Goal: Task Accomplishment & Management: Use online tool/utility

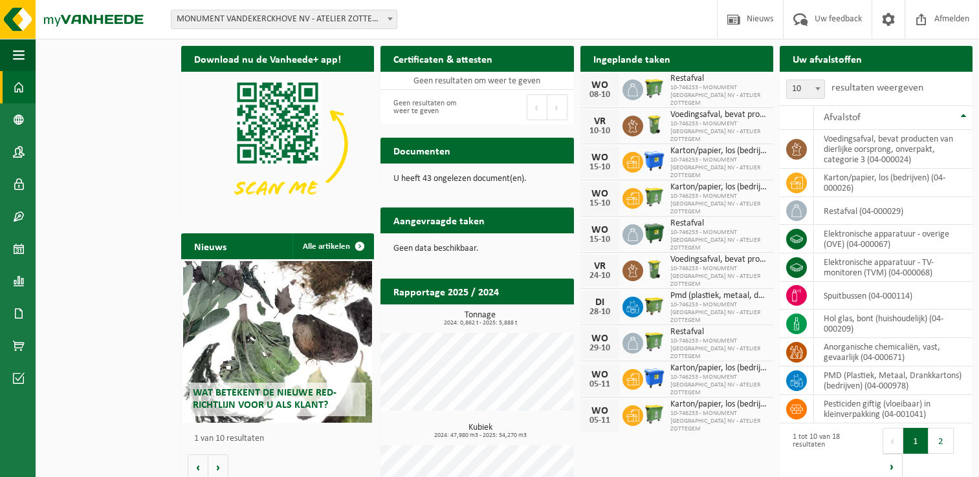
click at [29, 244] on link "Kalender" at bounding box center [18, 249] width 36 height 32
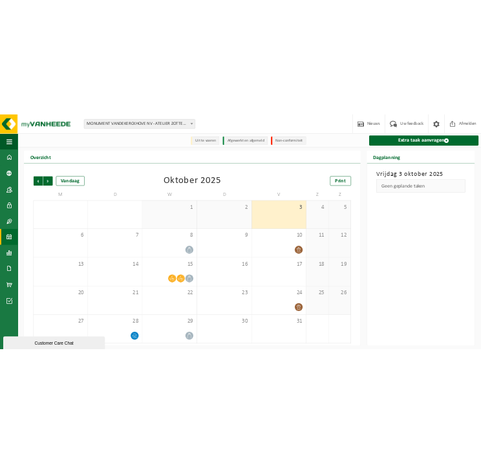
scroll to position [2, 0]
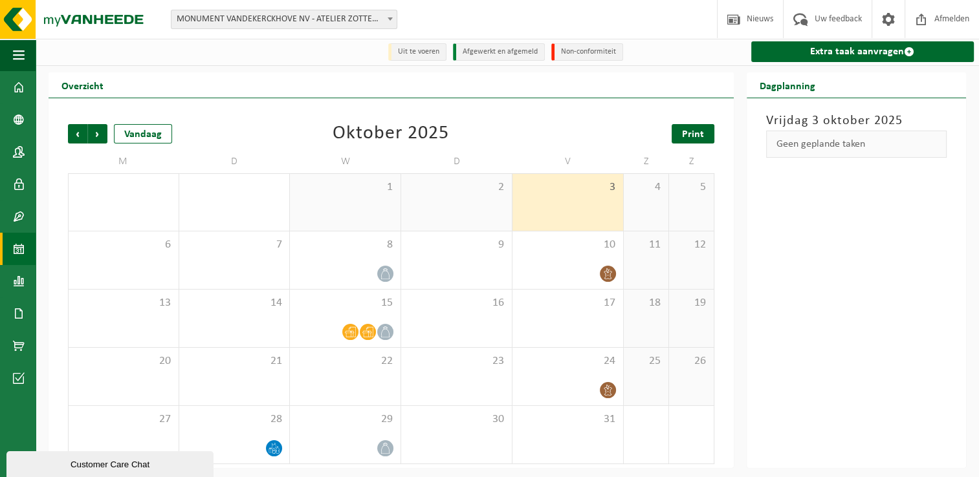
click at [685, 134] on span "Print" at bounding box center [693, 134] width 22 height 10
click at [104, 135] on span "Volgende" at bounding box center [97, 133] width 19 height 19
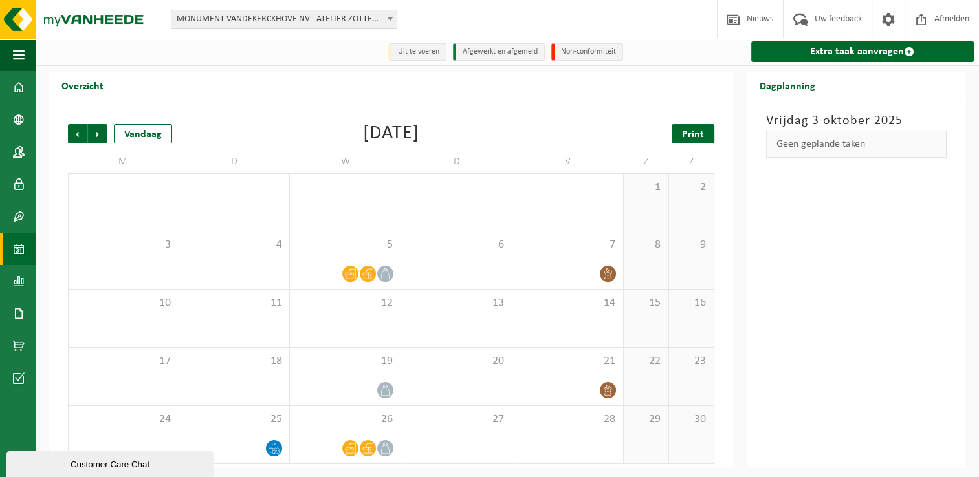
click at [696, 133] on span "Print" at bounding box center [693, 134] width 22 height 10
click at [80, 132] on span "Vorige" at bounding box center [77, 133] width 19 height 19
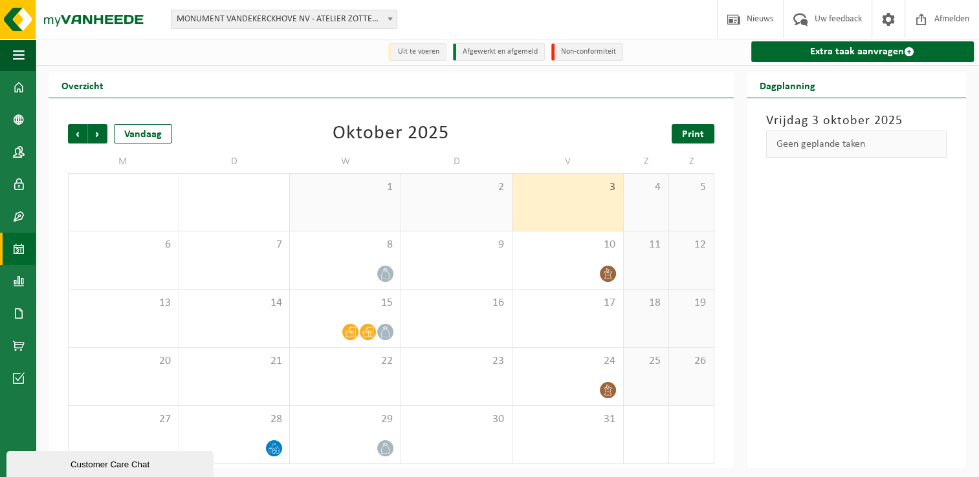
click at [704, 135] on link "Print" at bounding box center [693, 133] width 43 height 19
click at [98, 133] on span "Volgende" at bounding box center [97, 133] width 19 height 19
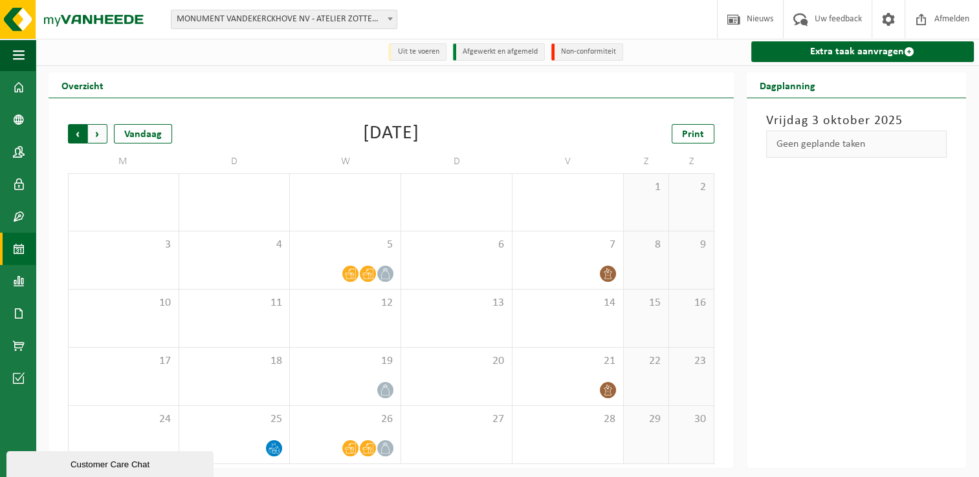
click at [91, 135] on span "Volgende" at bounding box center [97, 133] width 19 height 19
click at [100, 135] on span "Volgende" at bounding box center [97, 133] width 19 height 19
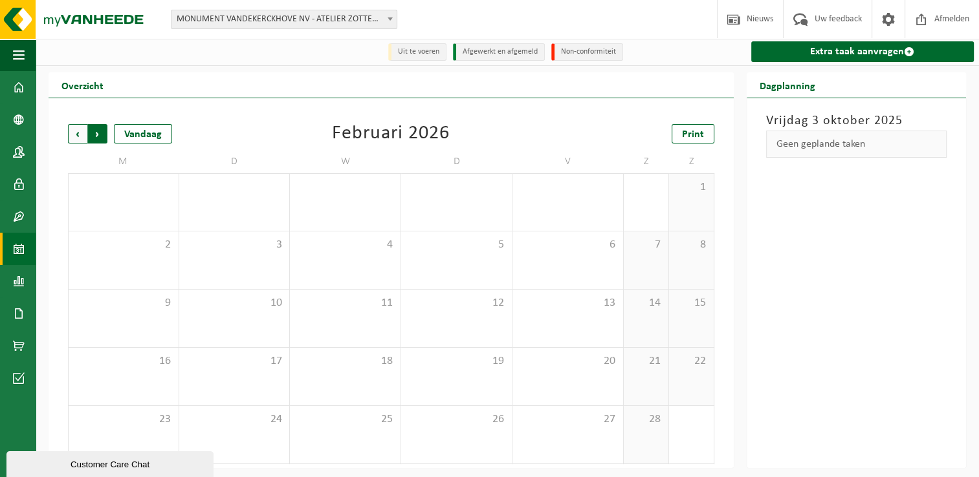
click at [80, 132] on span "Vorige" at bounding box center [77, 133] width 19 height 19
click at [903, 389] on div "Vrijdag 3 oktober 2025 Geen geplande taken" at bounding box center [857, 283] width 220 height 370
click at [93, 136] on span "Volgende" at bounding box center [97, 133] width 19 height 19
click at [83, 136] on span "Vorige" at bounding box center [77, 133] width 19 height 19
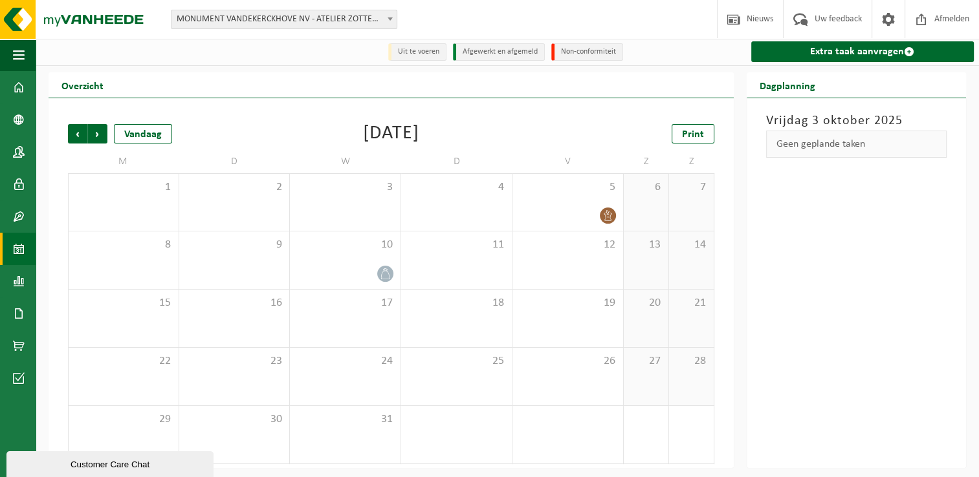
click at [83, 136] on span "Vorige" at bounding box center [77, 133] width 19 height 19
